Goal: Information Seeking & Learning: Learn about a topic

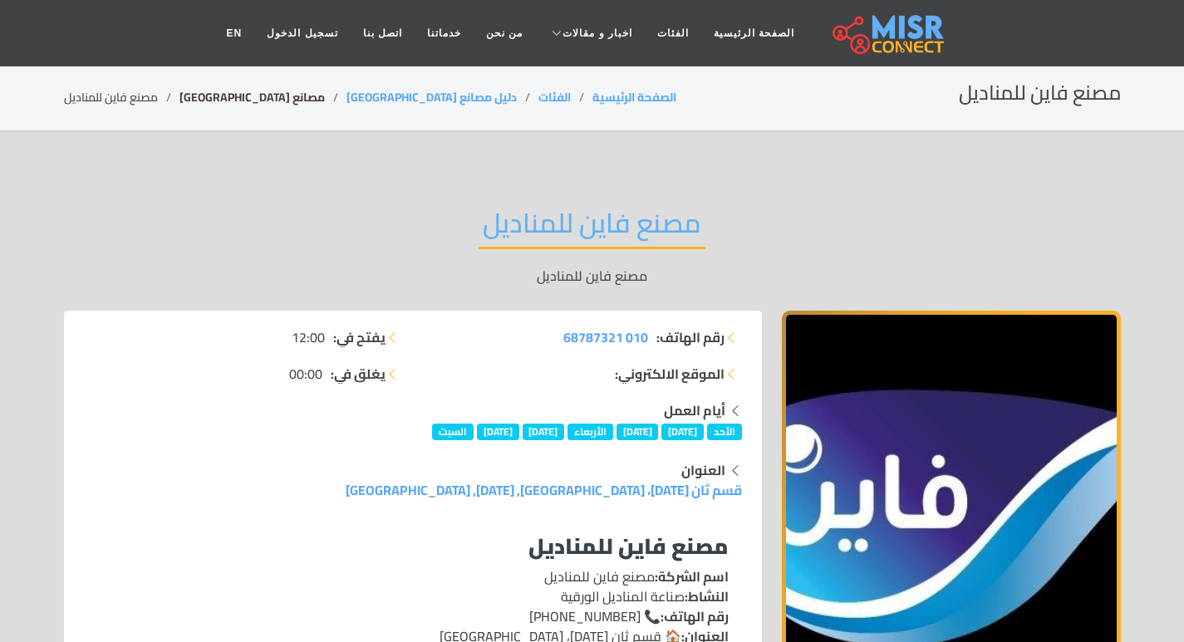
click at [208, 88] on link "مصانع [GEOGRAPHIC_DATA]" at bounding box center [251, 97] width 145 height 22
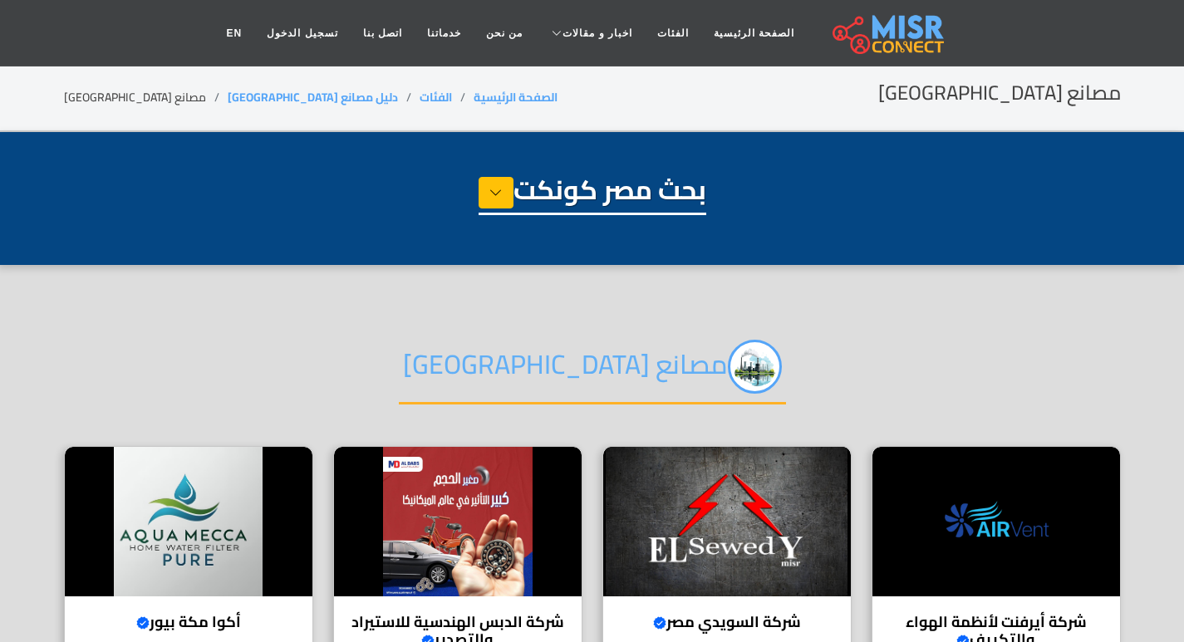
select select "**********"
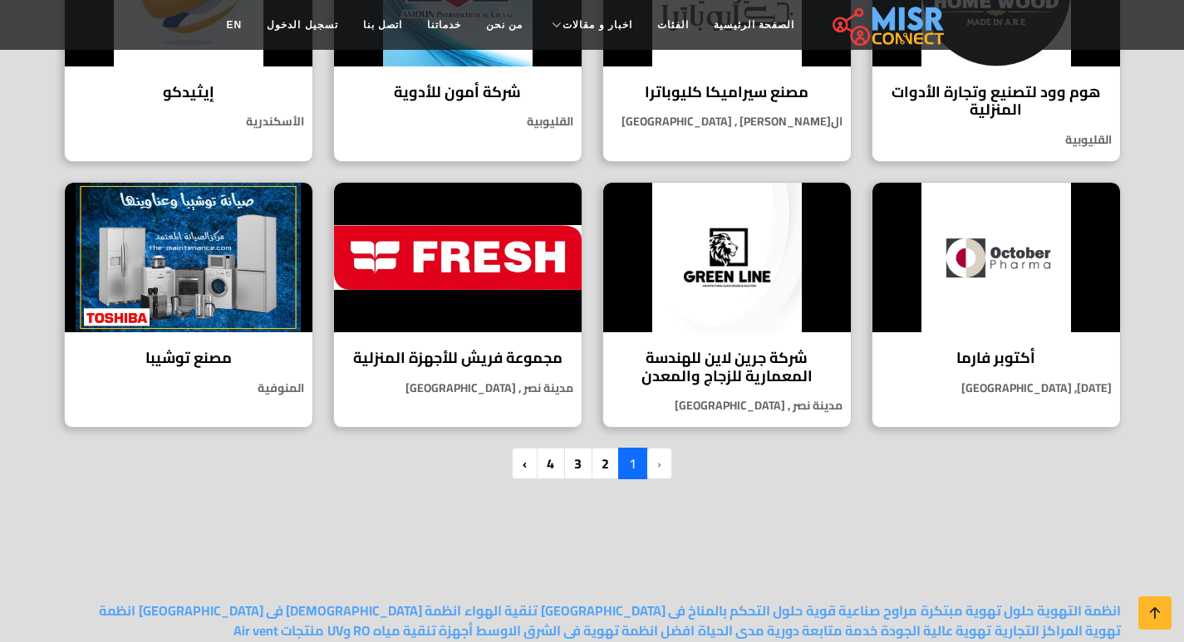
scroll to position [1329, 0]
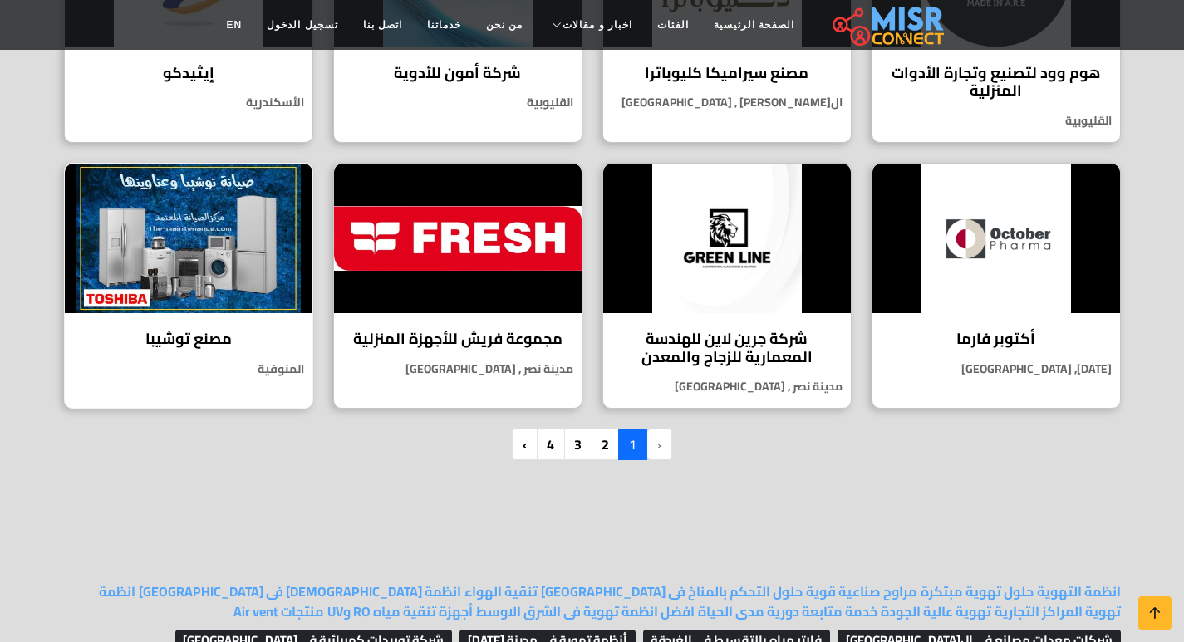
click at [130, 231] on img at bounding box center [189, 239] width 248 height 150
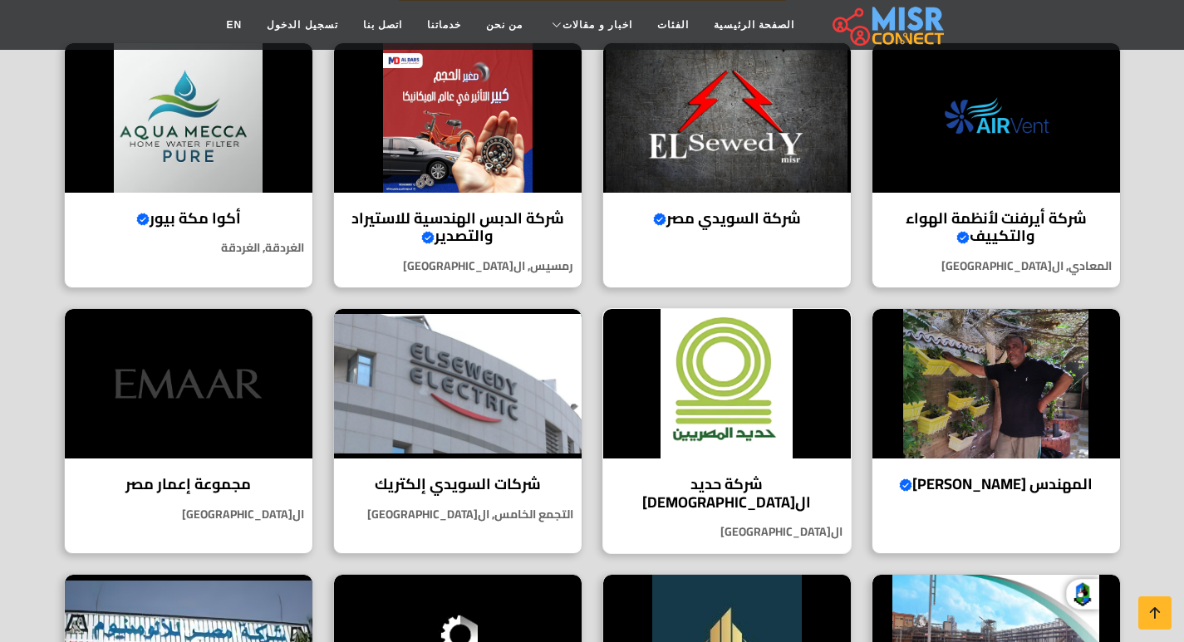
scroll to position [415, 0]
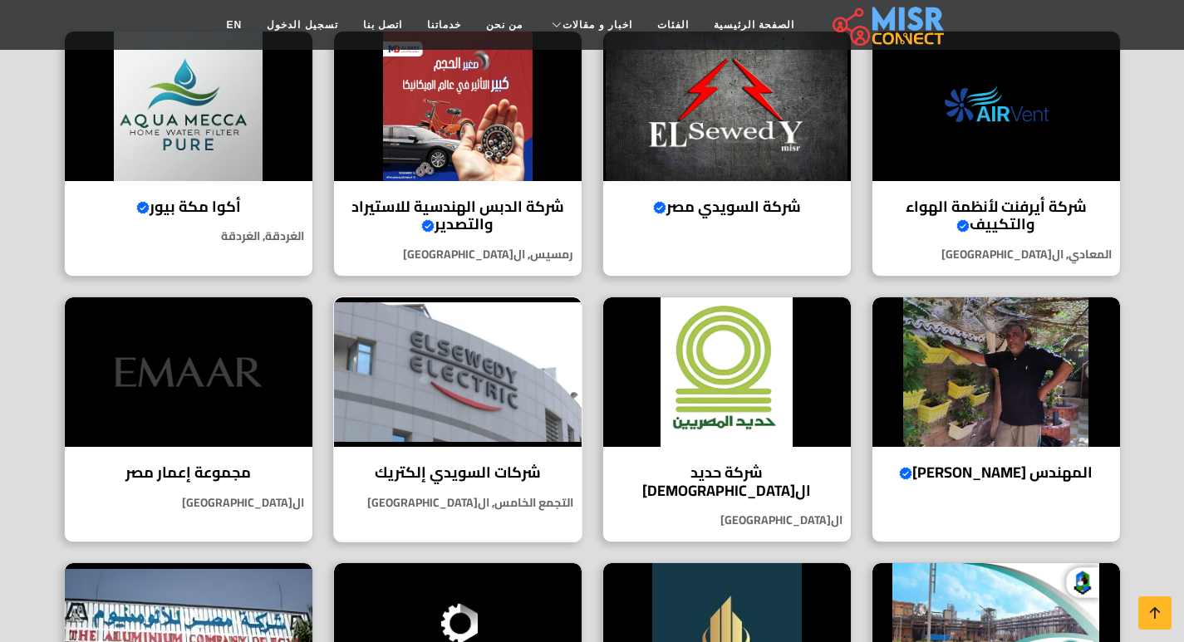
click at [478, 350] on img at bounding box center [458, 372] width 248 height 150
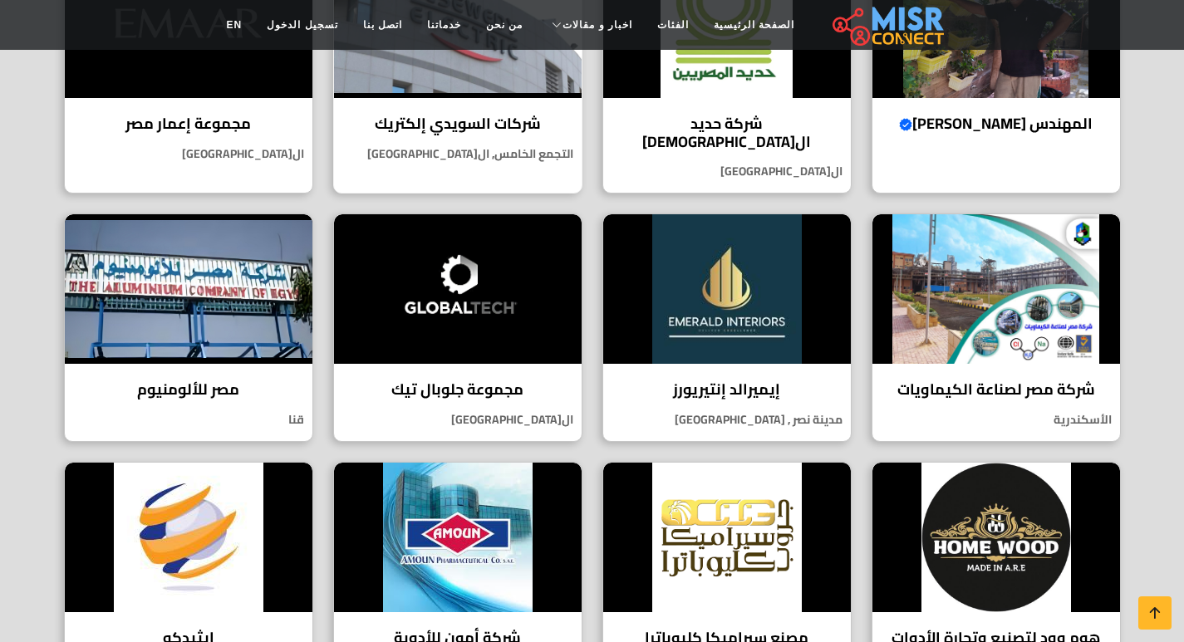
scroll to position [831, 0]
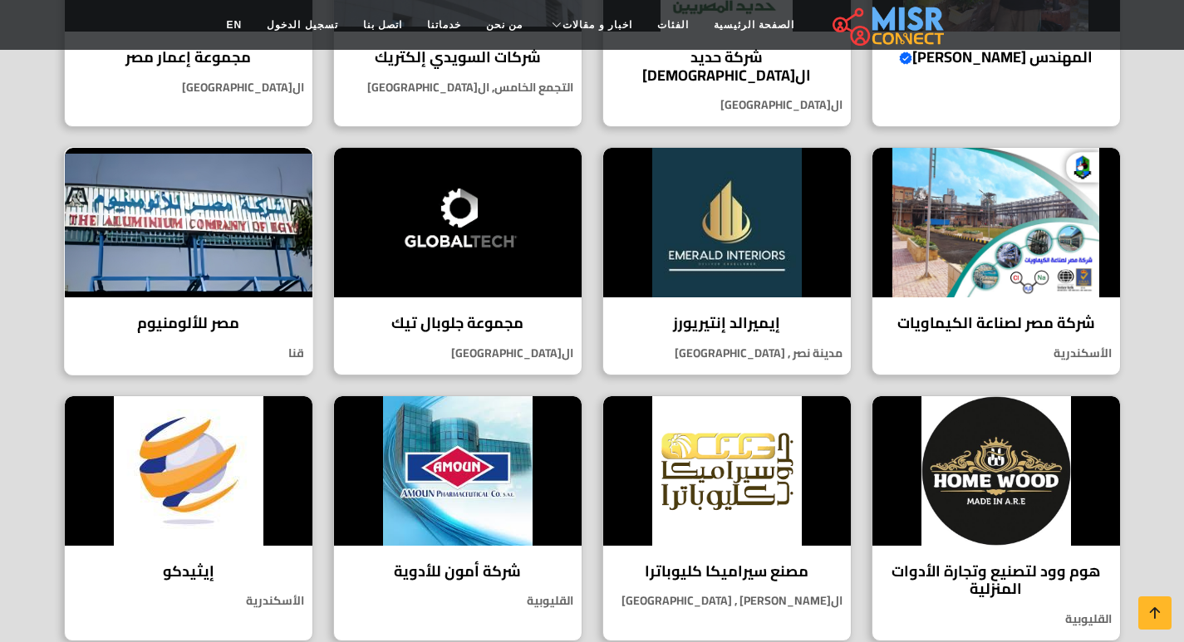
click at [103, 186] on img at bounding box center [189, 223] width 248 height 150
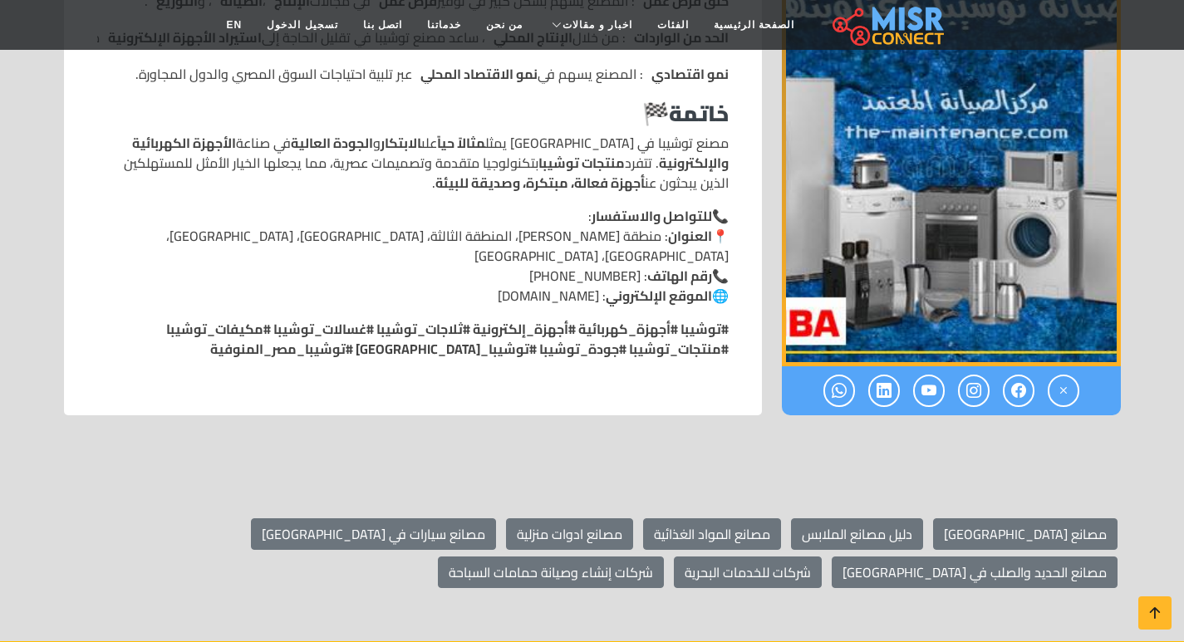
scroll to position [2243, 0]
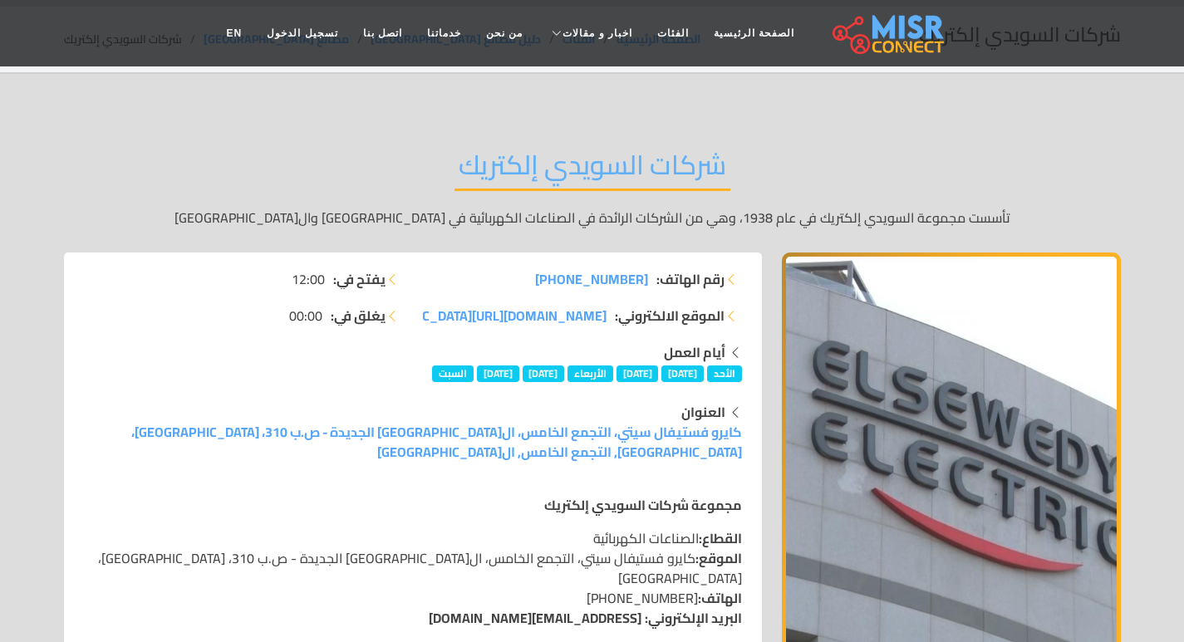
scroll to position [83, 0]
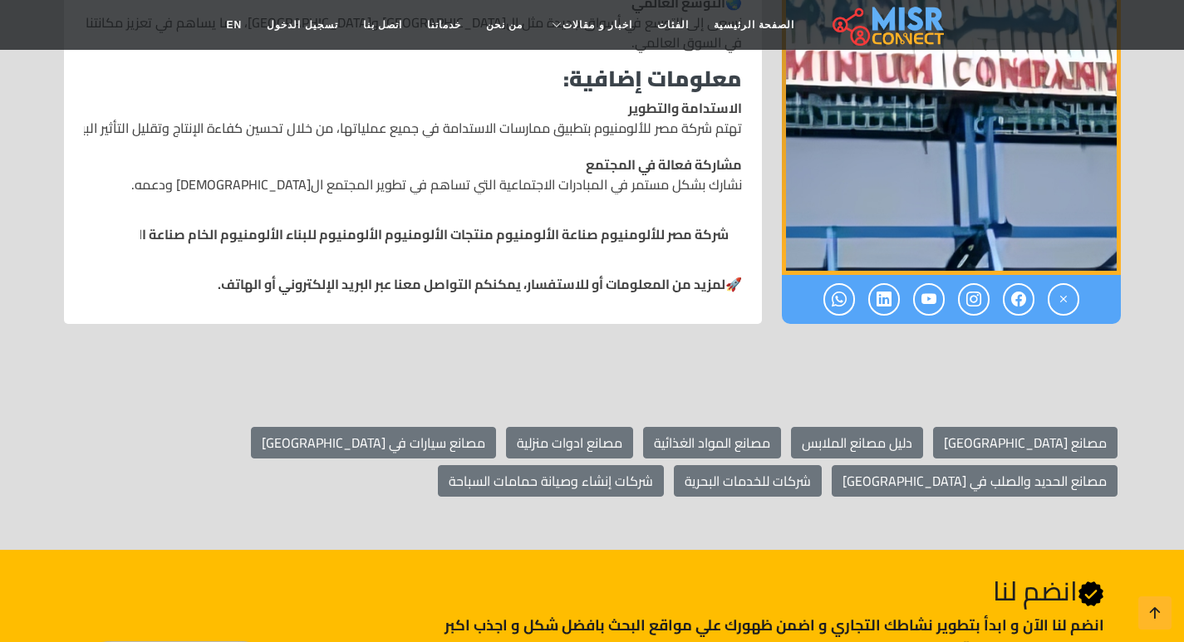
scroll to position [1910, 0]
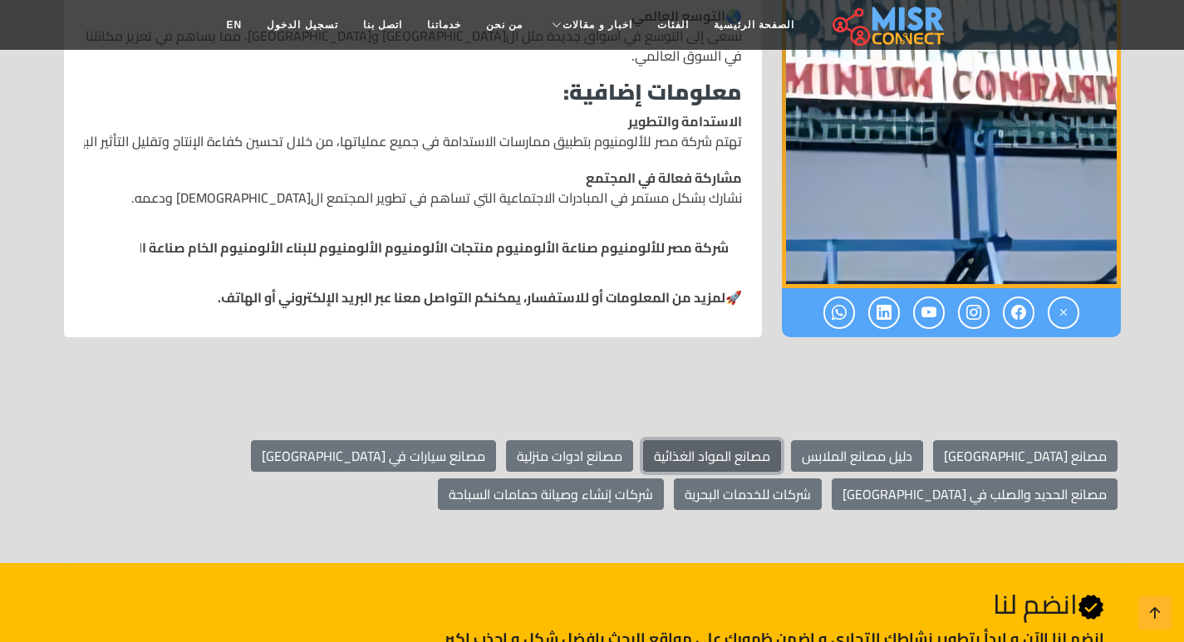
click at [781, 440] on link "مصانع المواد الغذائية" at bounding box center [712, 456] width 138 height 32
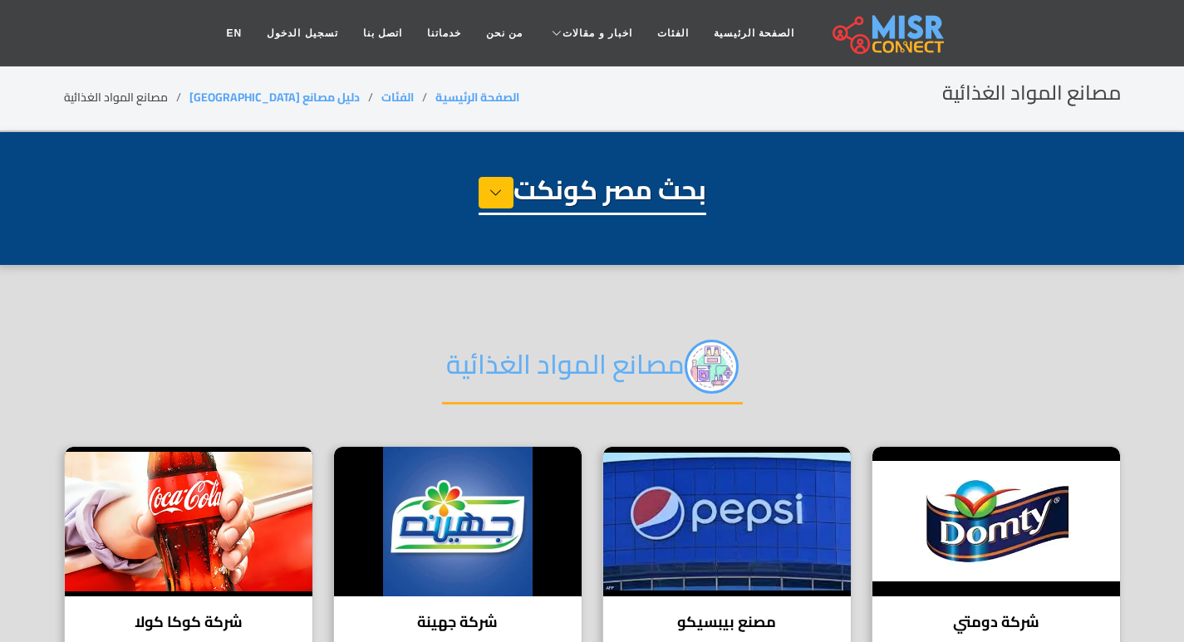
select select "**********"
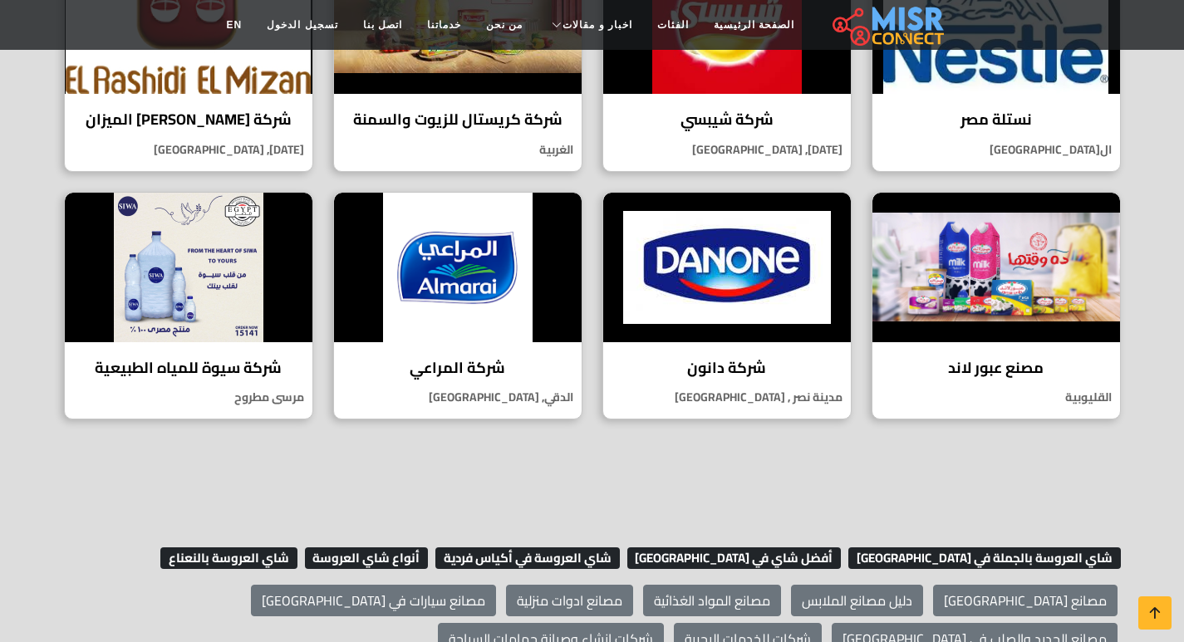
scroll to position [997, 0]
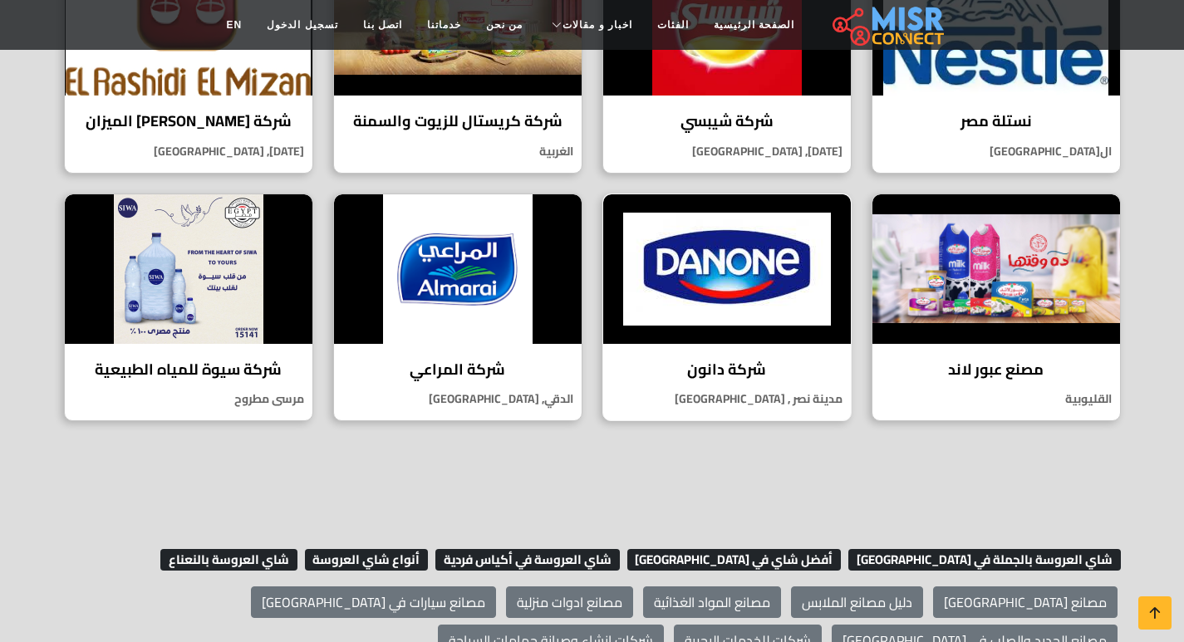
click at [726, 287] on img at bounding box center [727, 269] width 248 height 150
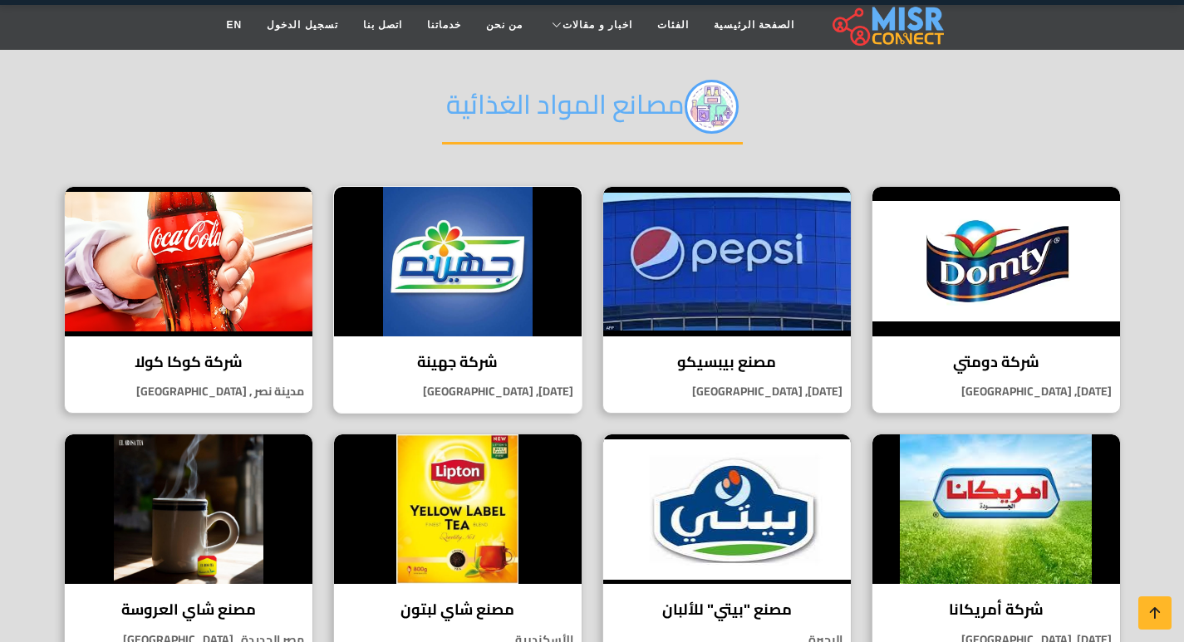
scroll to position [249, 0]
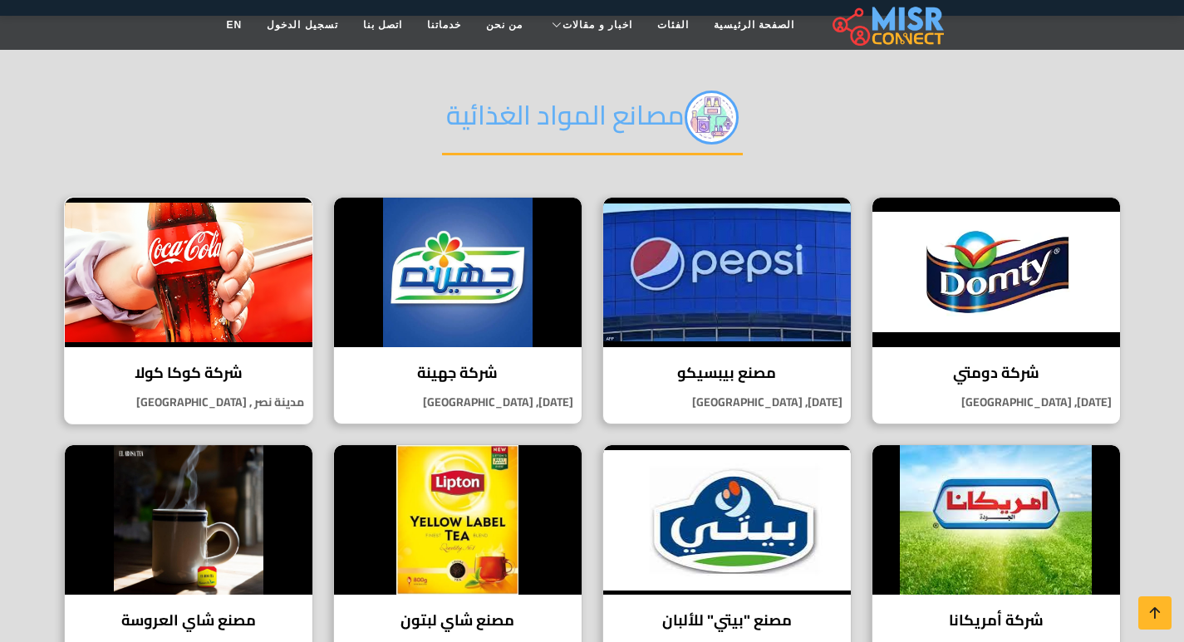
click at [253, 309] on img at bounding box center [189, 273] width 248 height 150
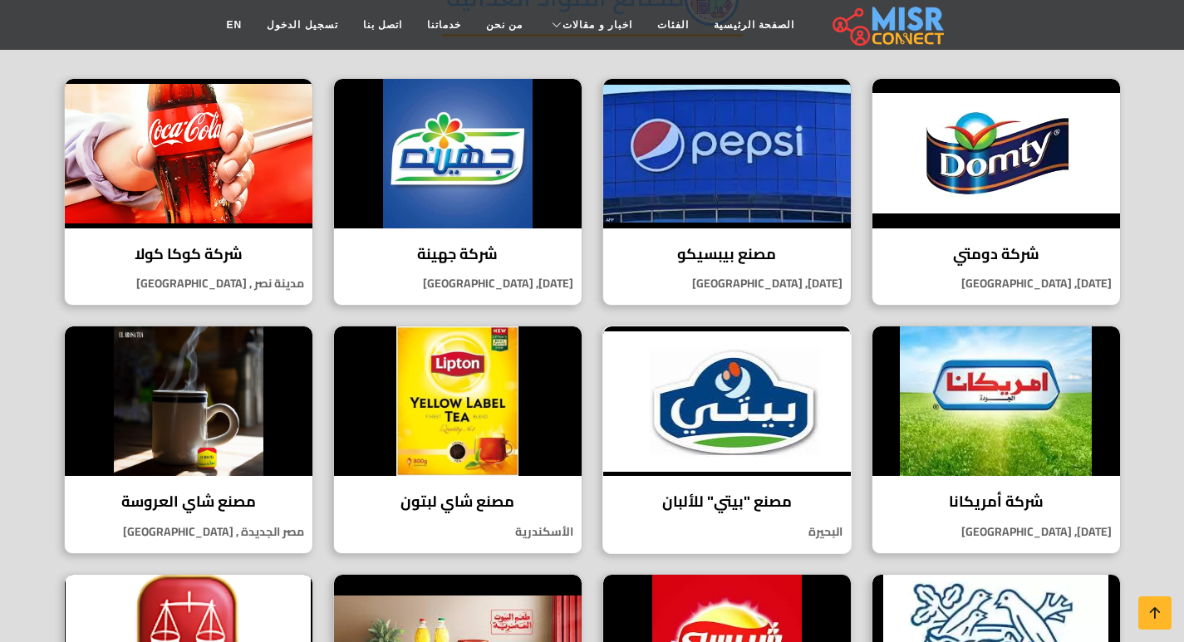
scroll to position [415, 0]
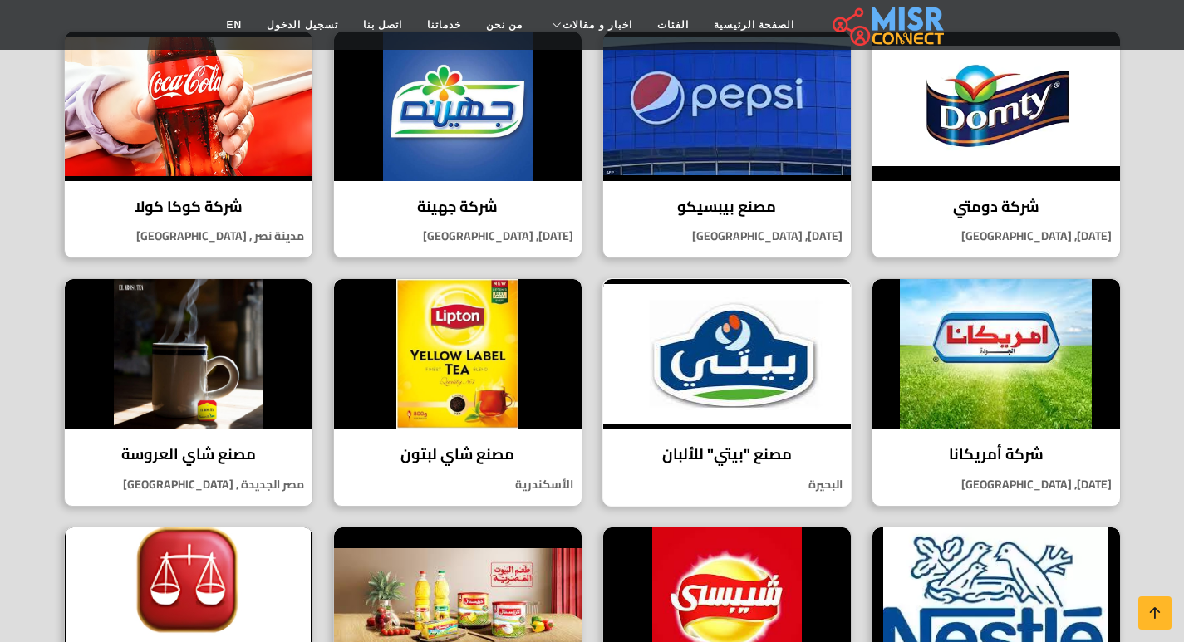
click at [767, 357] on img at bounding box center [727, 354] width 248 height 150
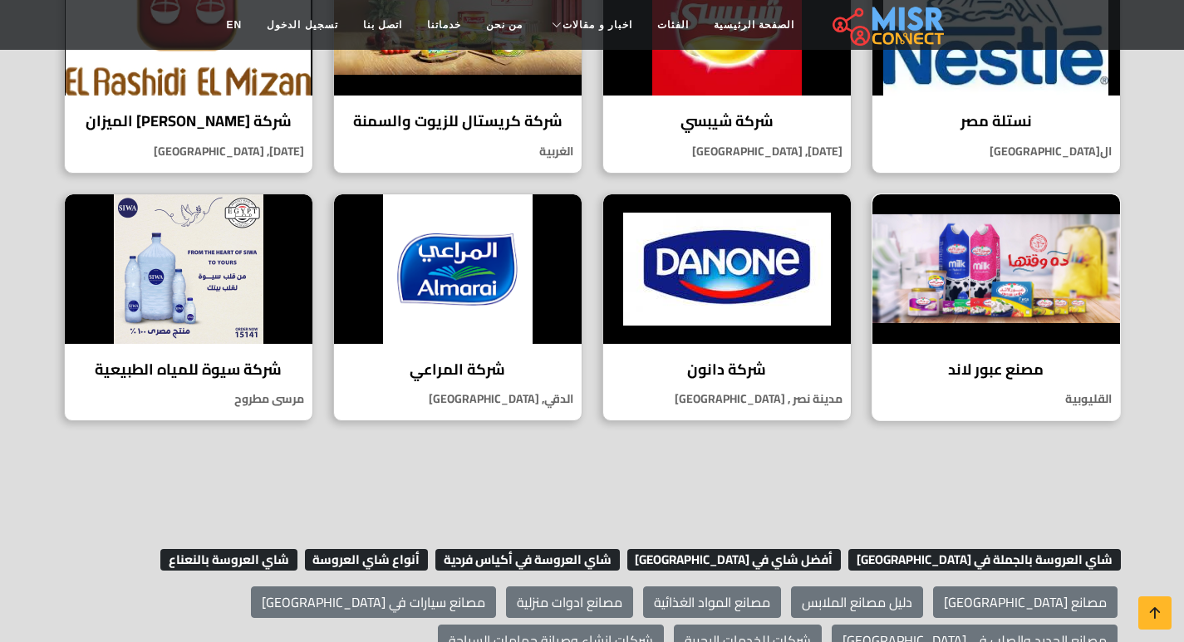
scroll to position [665, 0]
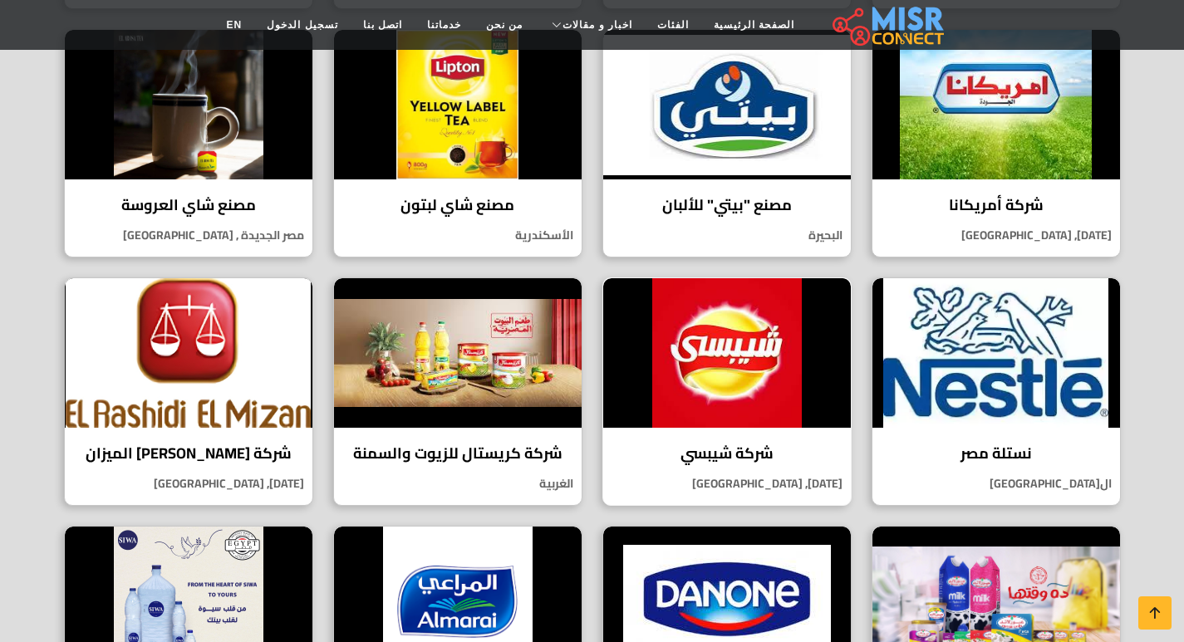
click at [751, 384] on img at bounding box center [727, 353] width 248 height 150
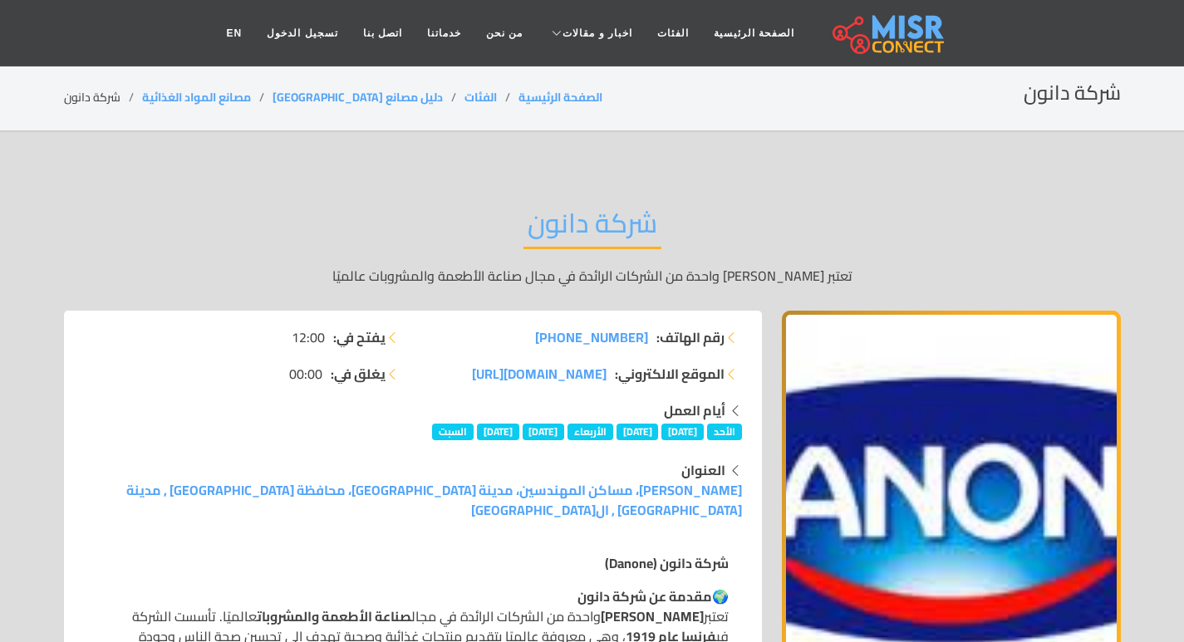
scroll to position [83, 0]
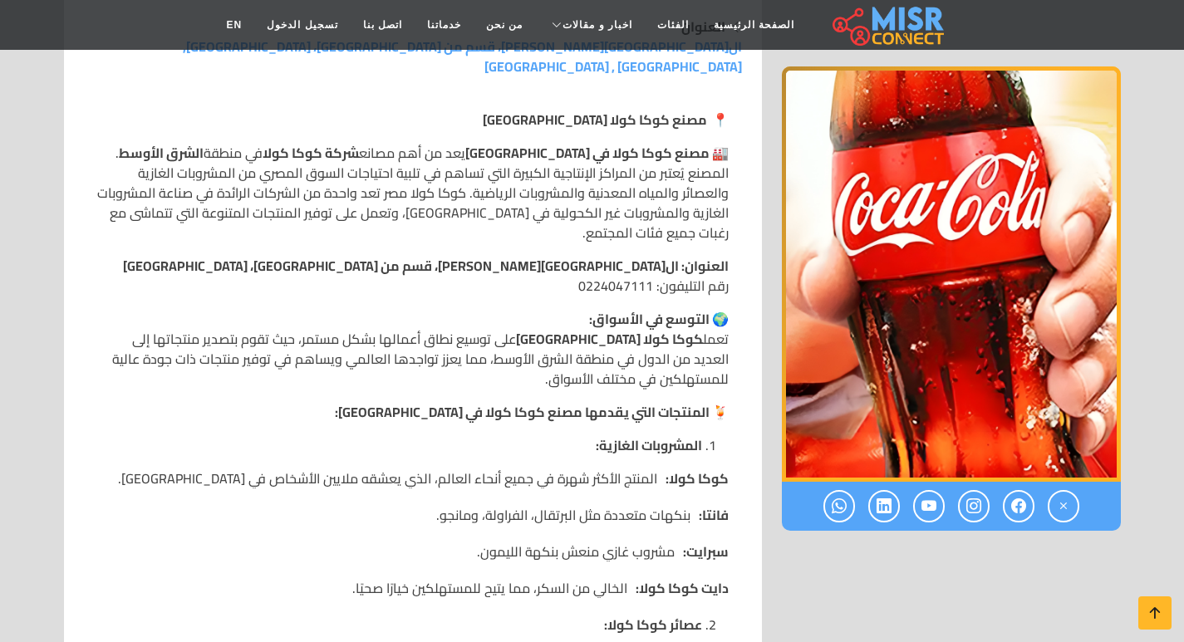
scroll to position [415, 0]
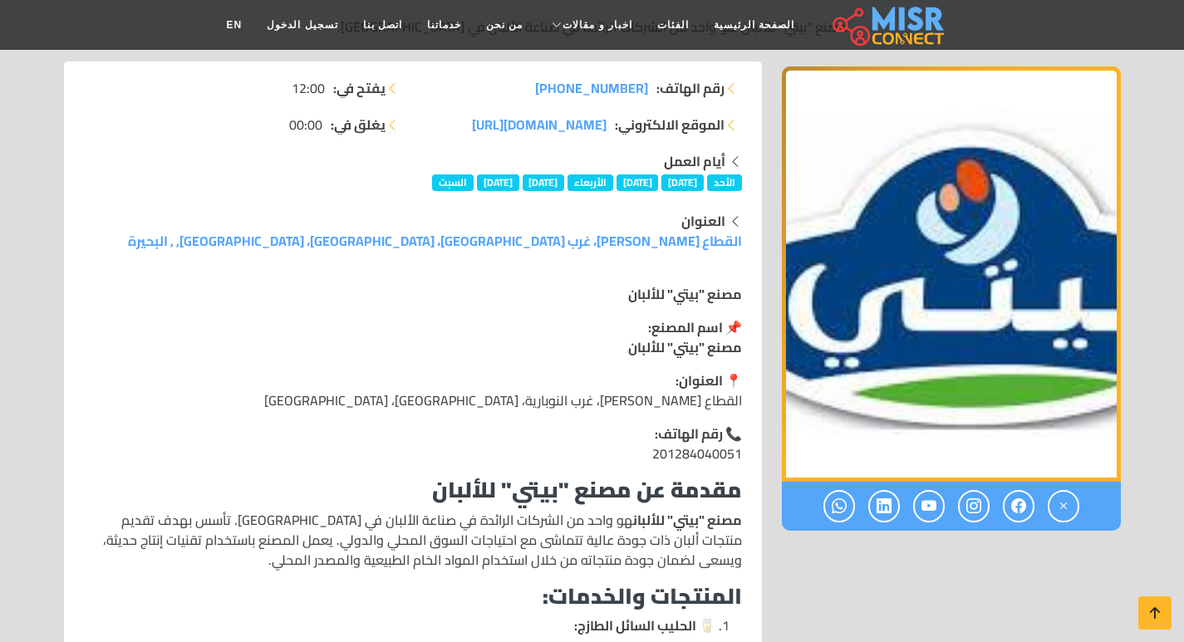
scroll to position [166, 0]
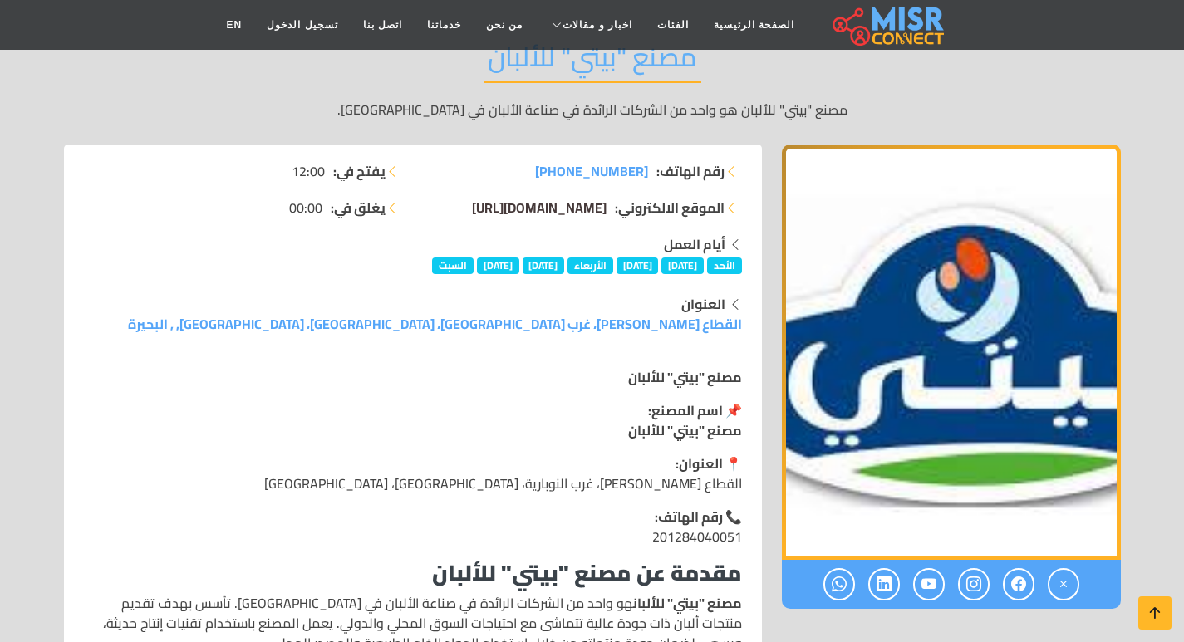
click at [510, 209] on span "beyti.eg/ar-eg/corporate/about-beyti/" at bounding box center [539, 207] width 135 height 25
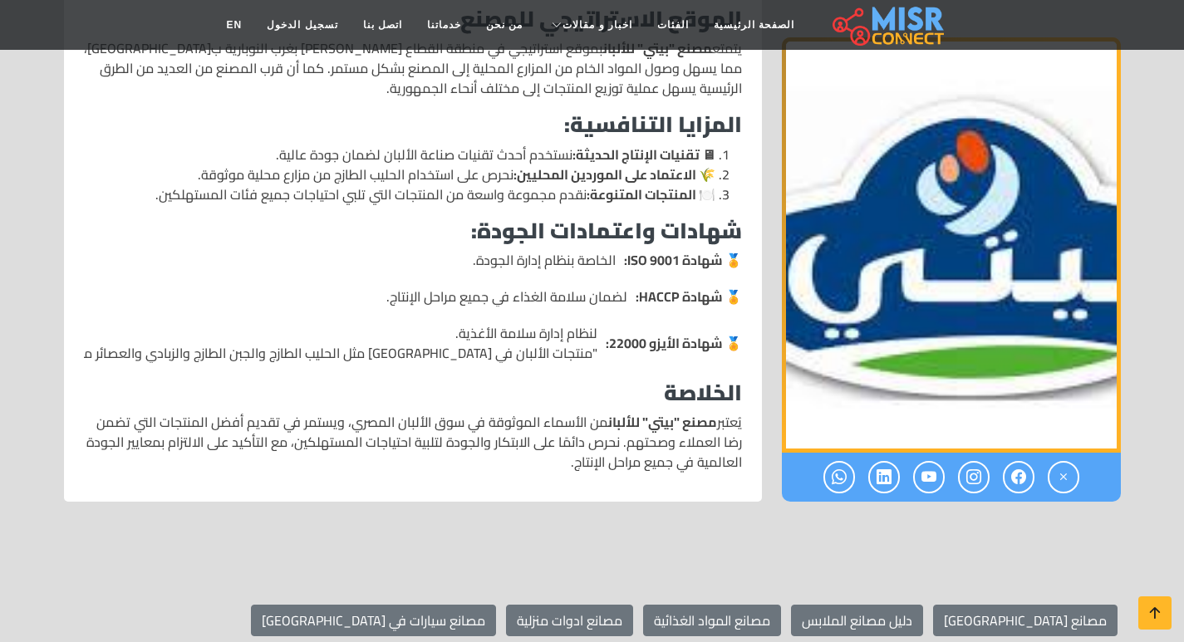
scroll to position [1080, 0]
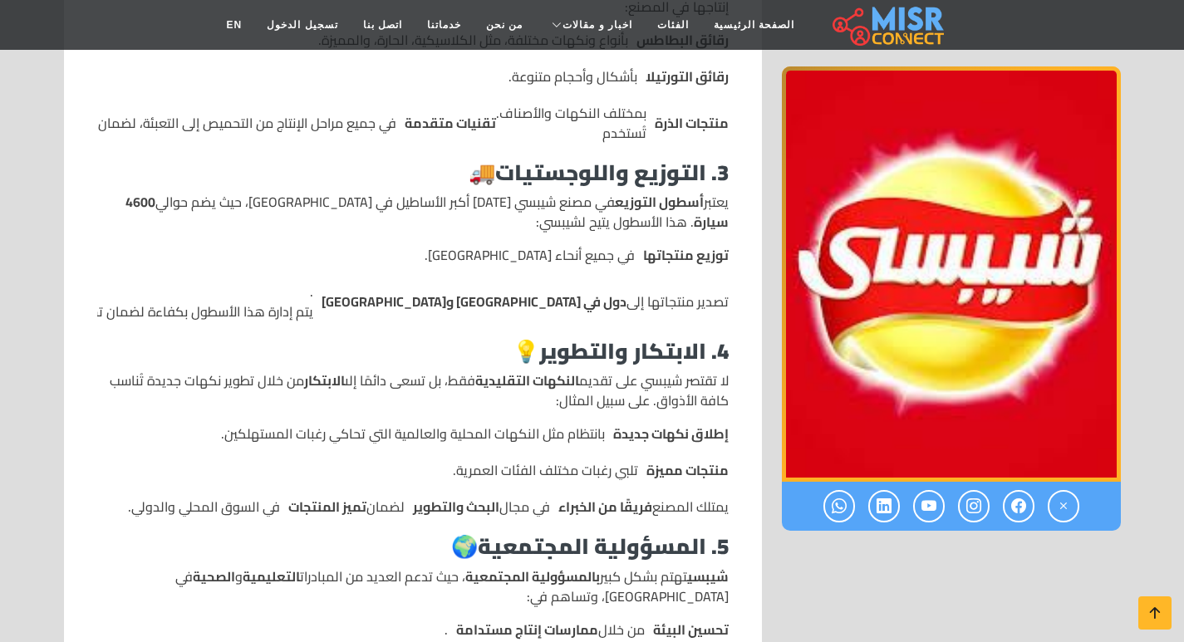
scroll to position [415, 0]
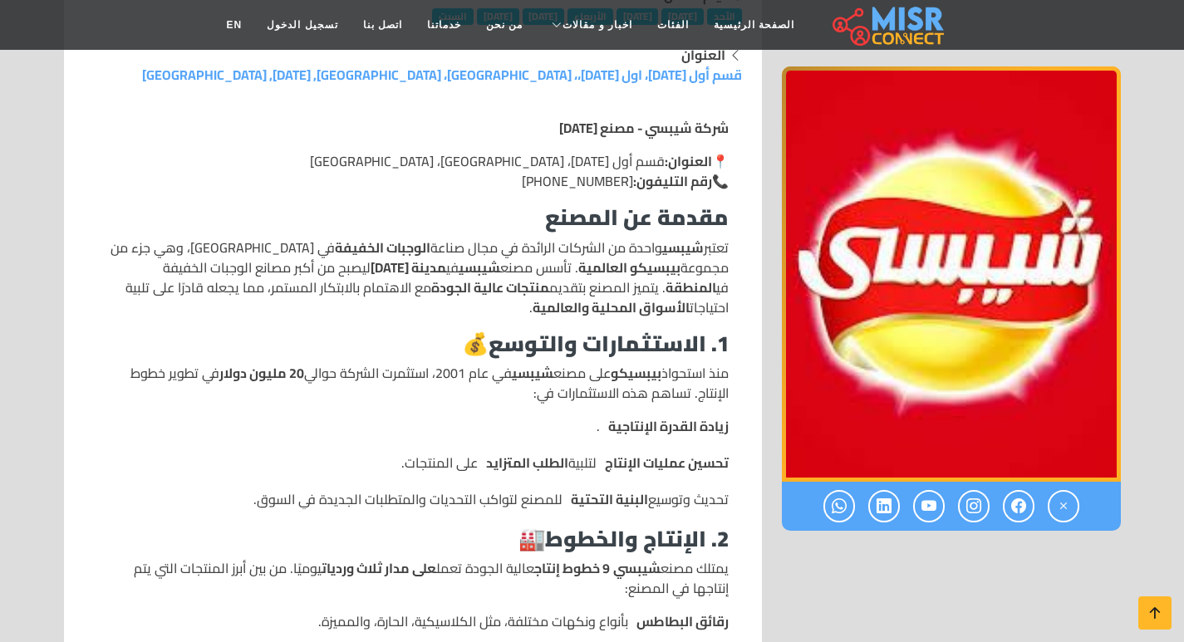
drag, startPoint x: 668, startPoint y: 547, endPoint x: 91, endPoint y: 453, distance: 584.9
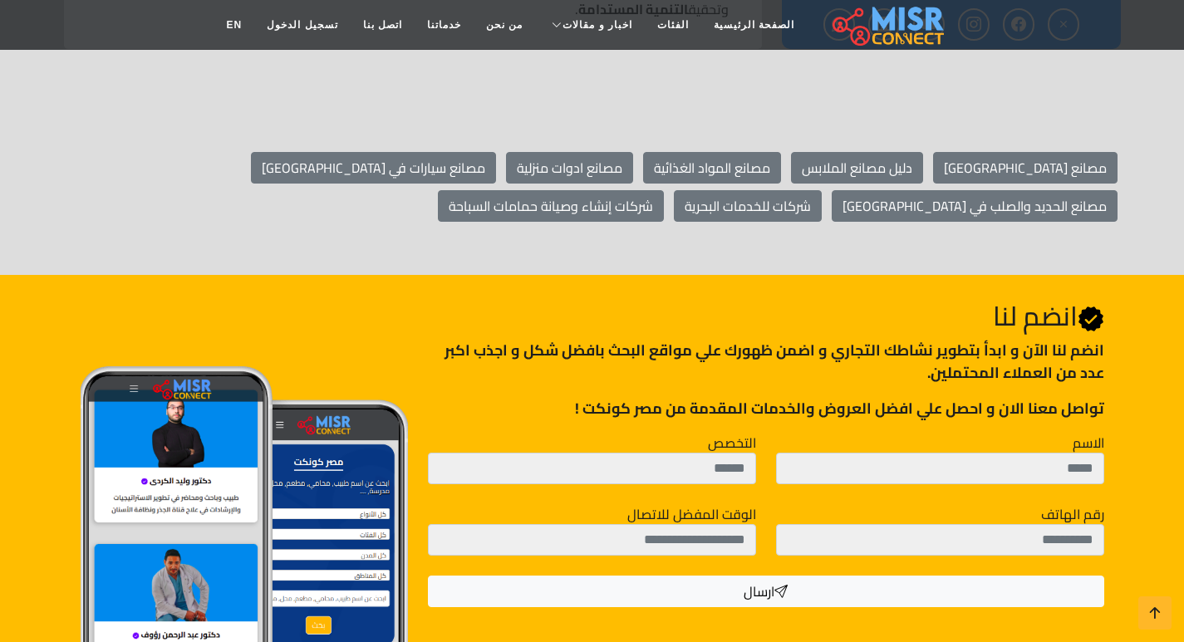
scroll to position [2077, 0]
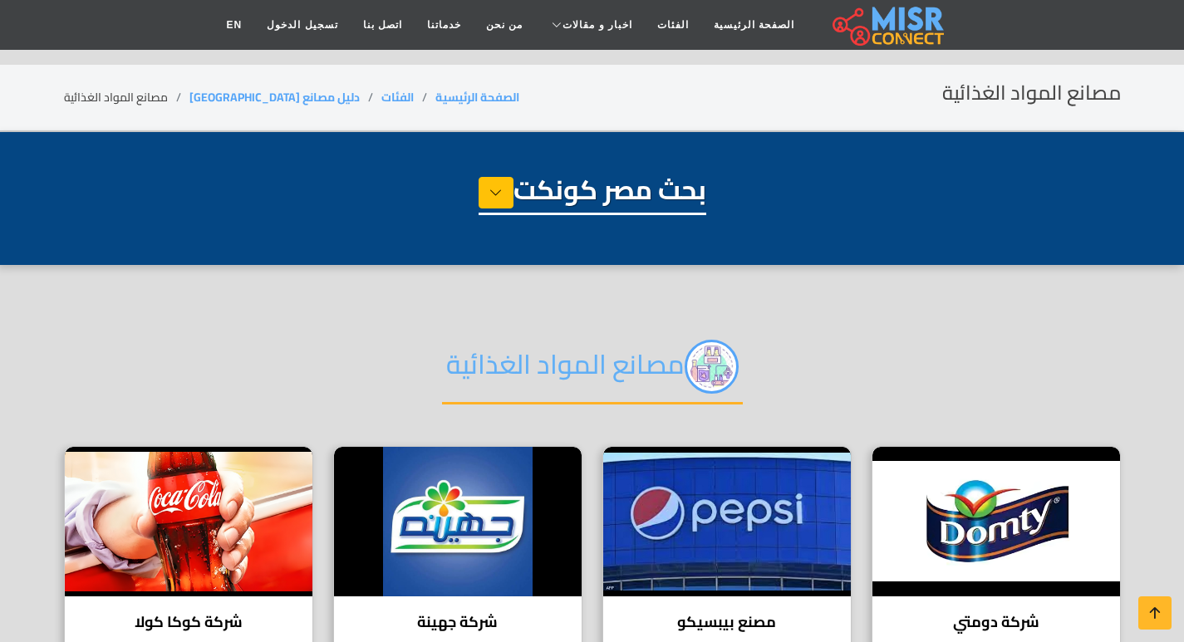
select select "**********"
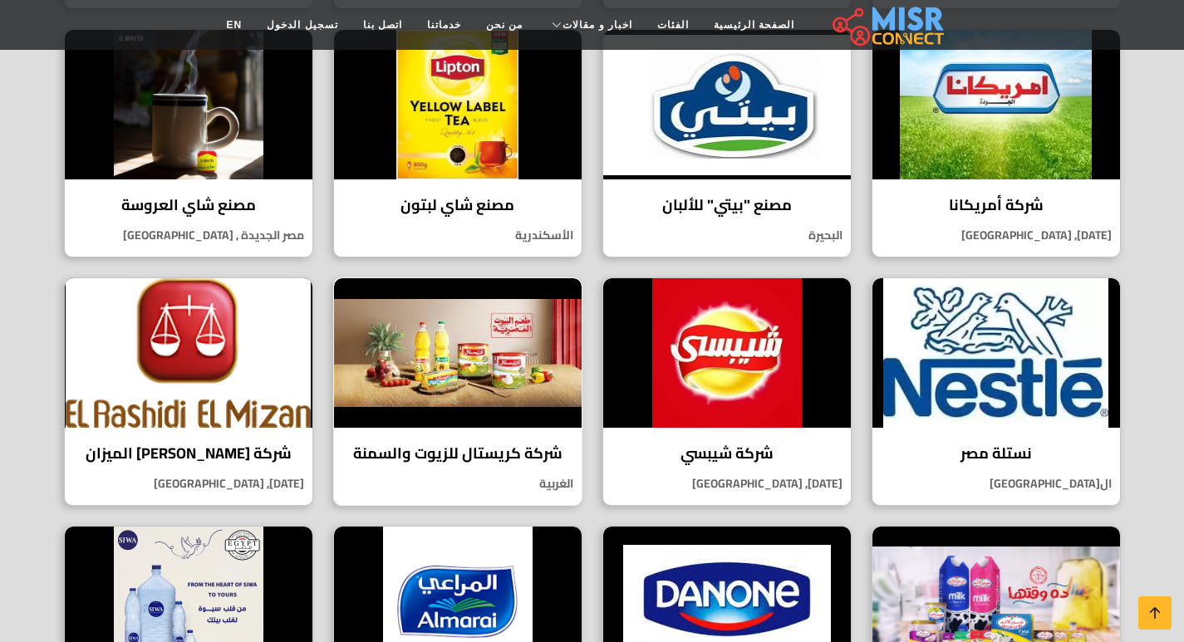
click at [432, 367] on img at bounding box center [458, 353] width 248 height 150
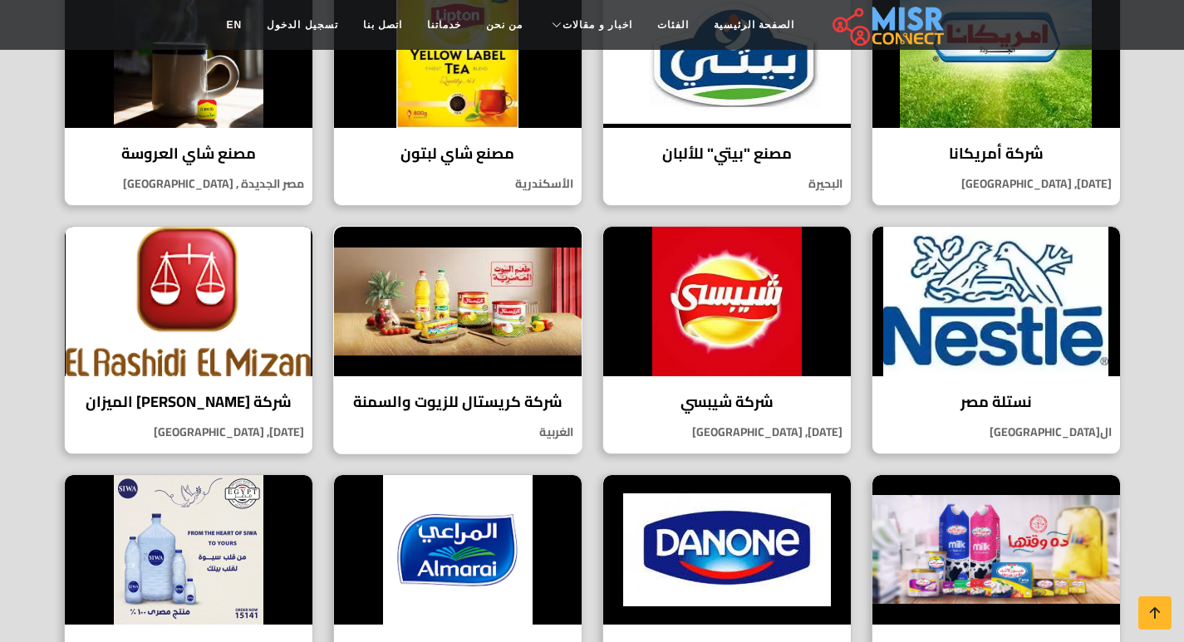
scroll to position [914, 0]
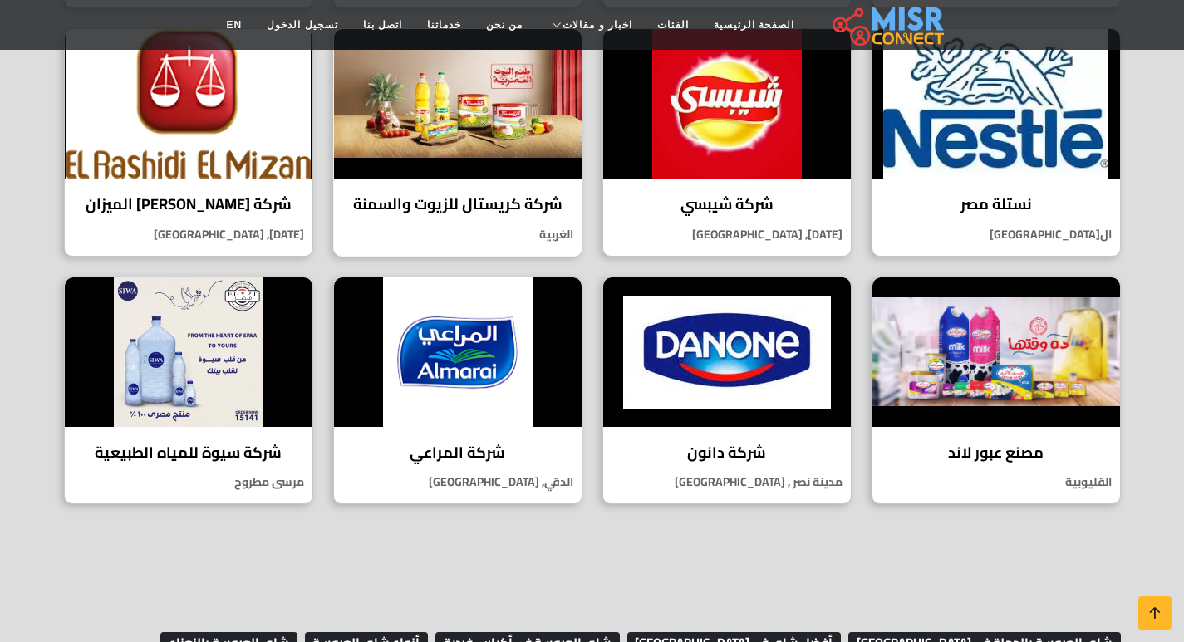
click at [444, 399] on img at bounding box center [458, 352] width 248 height 150
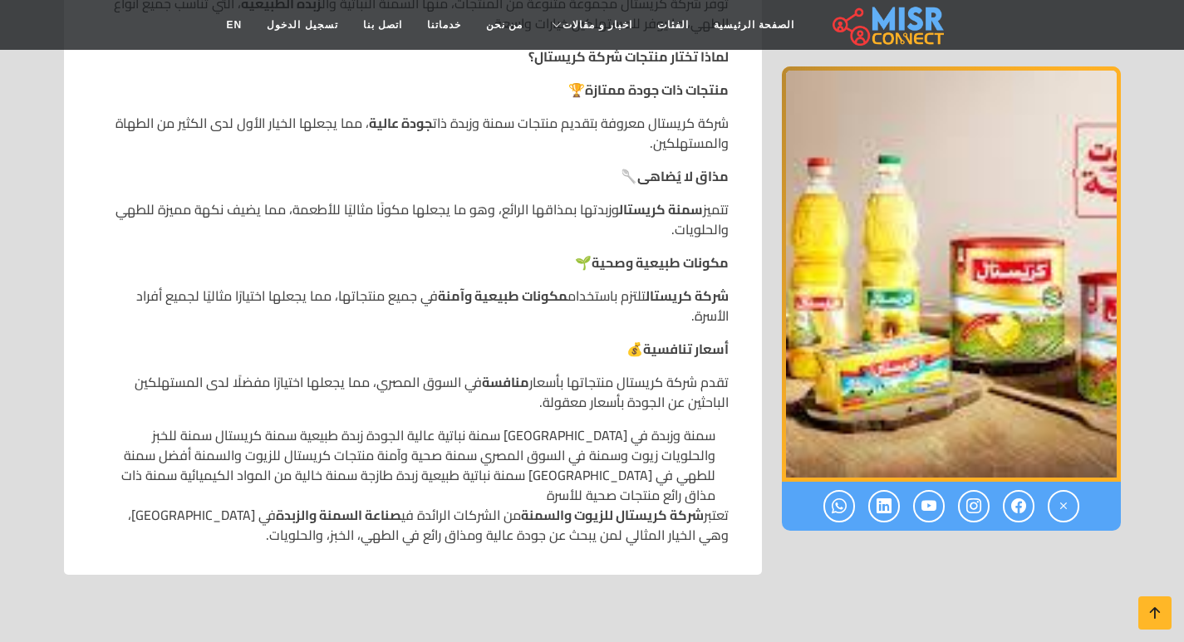
scroll to position [1329, 0]
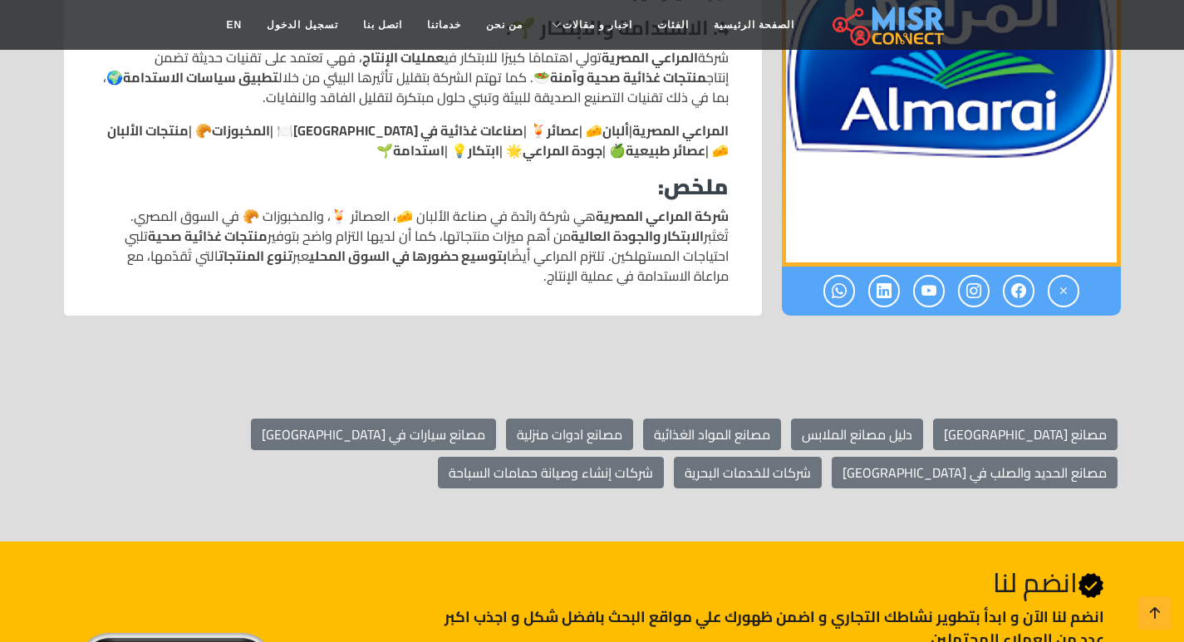
scroll to position [1821, 0]
